Goal: Entertainment & Leisure: Consume media (video, audio)

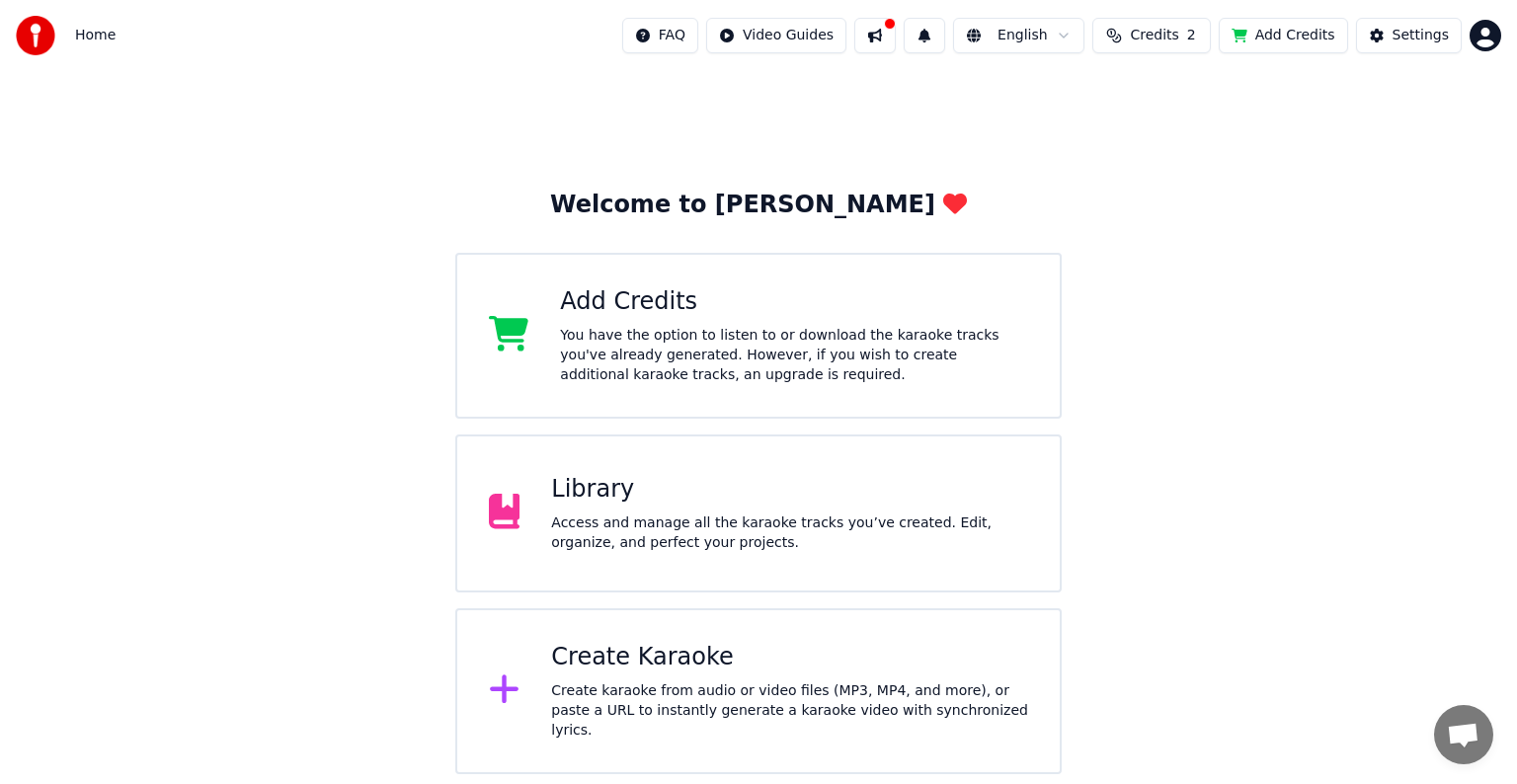
click at [691, 518] on div "Access and manage all the karaoke tracks you’ve created. Edit, organize, and pe…" at bounding box center [789, 533] width 477 height 39
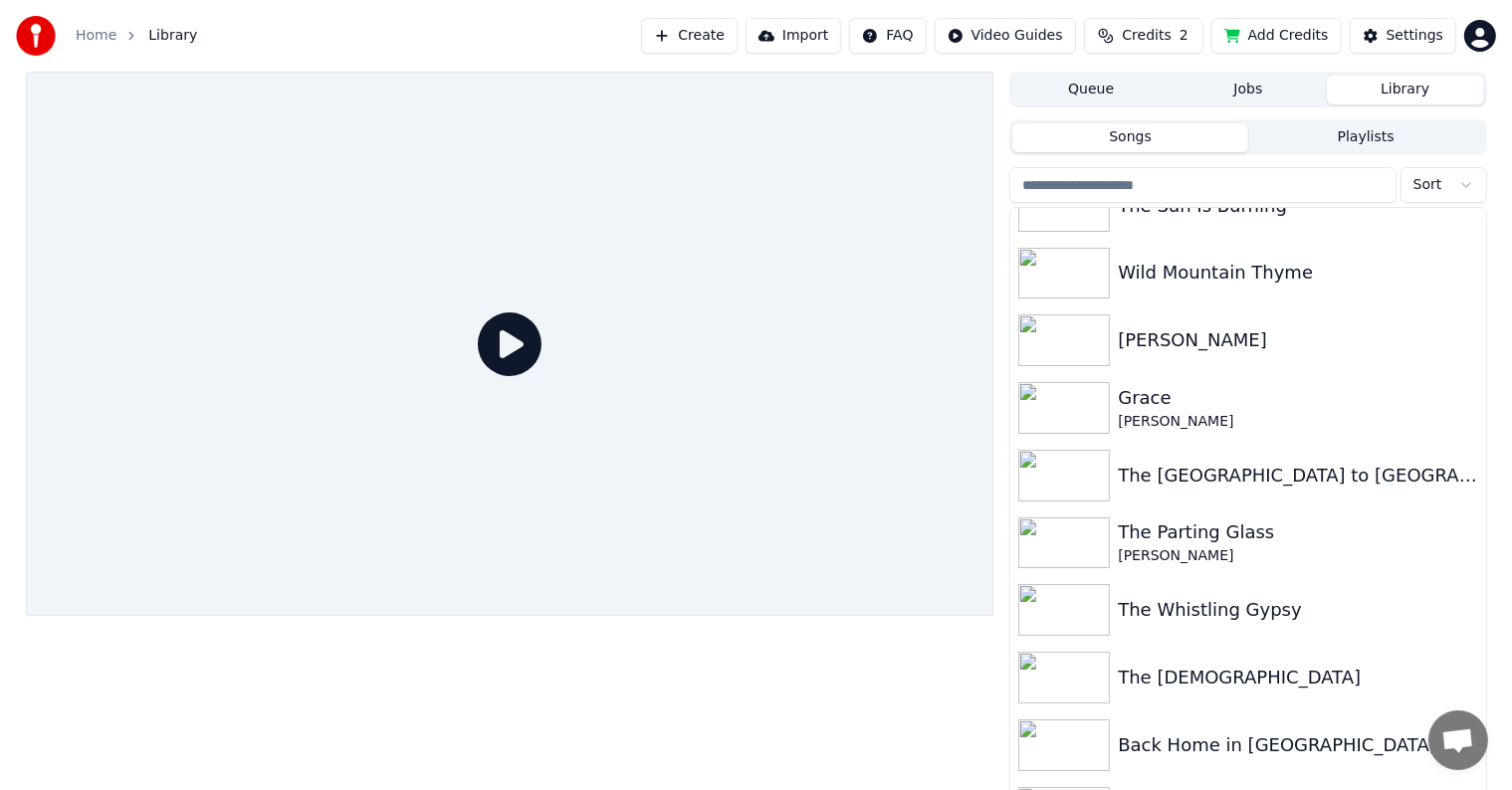
scroll to position [819, 0]
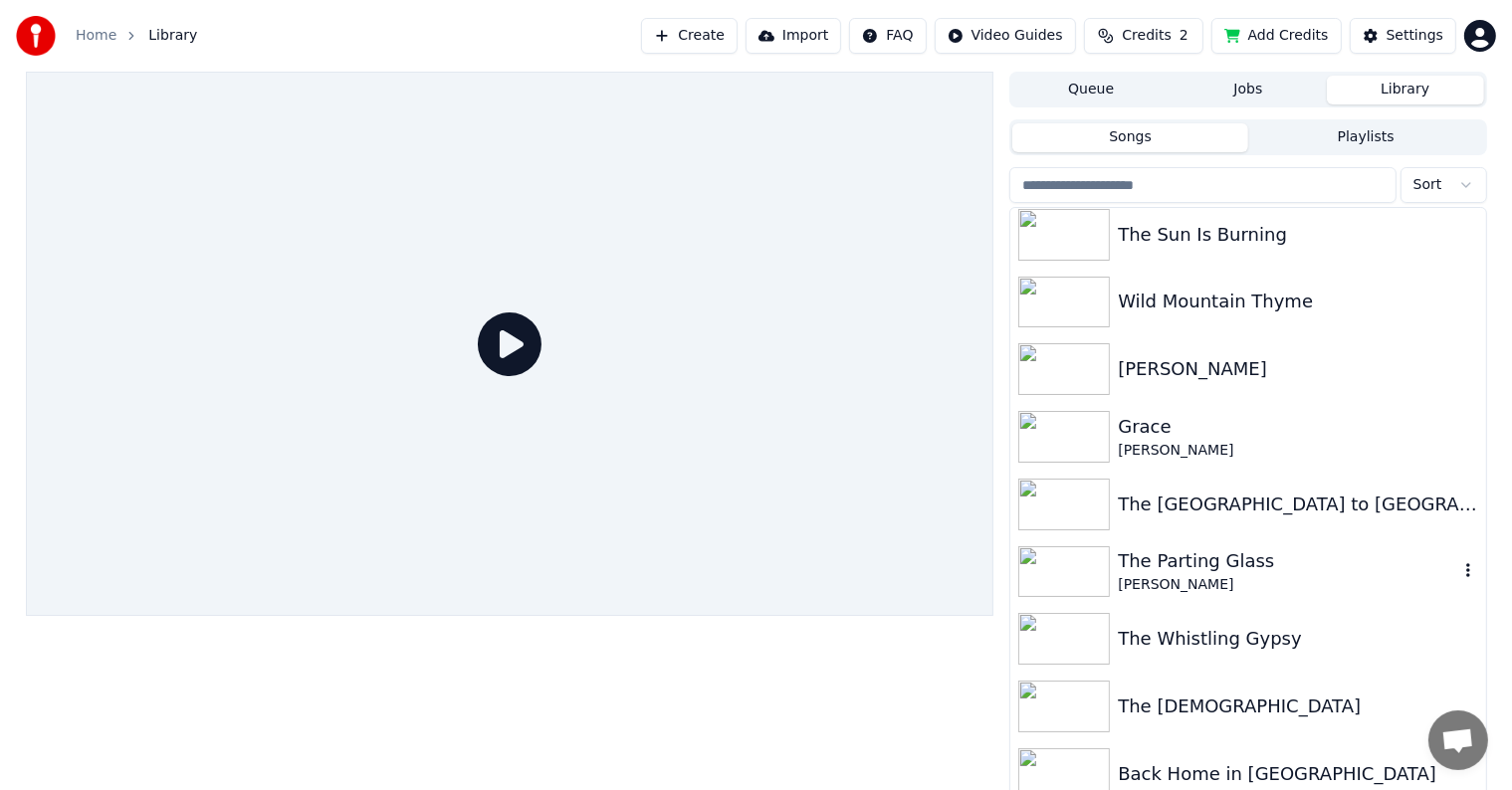
click at [1200, 573] on div "The Parting Glass" at bounding box center [1287, 561] width 339 height 28
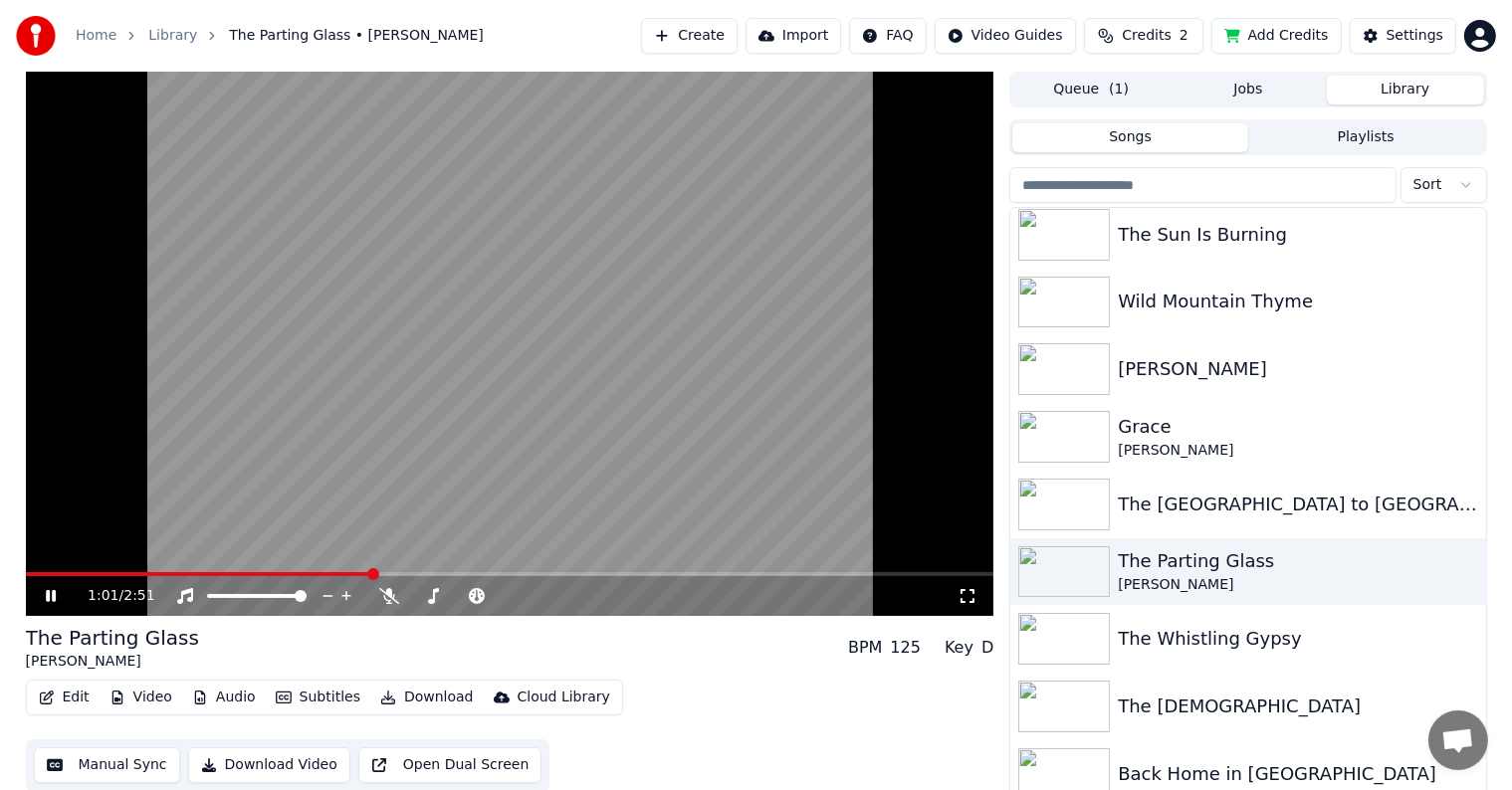
click at [29, 572] on span at bounding box center [199, 574] width 346 height 4
click at [51, 591] on icon at bounding box center [65, 596] width 47 height 16
click at [28, 573] on span at bounding box center [32, 574] width 12 height 12
click at [27, 573] on span at bounding box center [32, 574] width 12 height 12
